Goal: Task Accomplishment & Management: Use online tool/utility

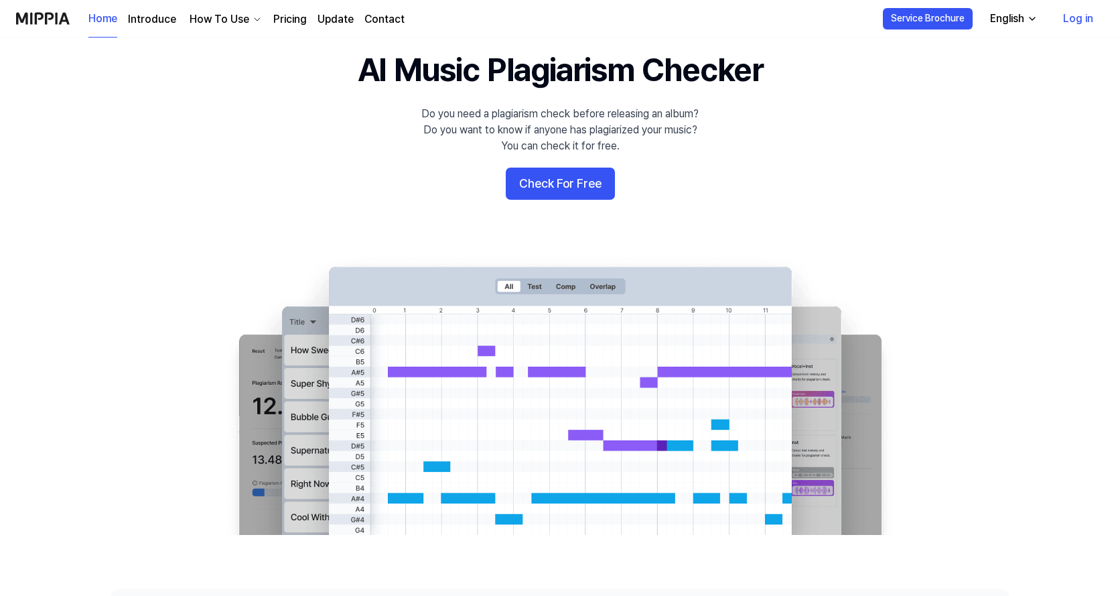
scroll to position [67, 0]
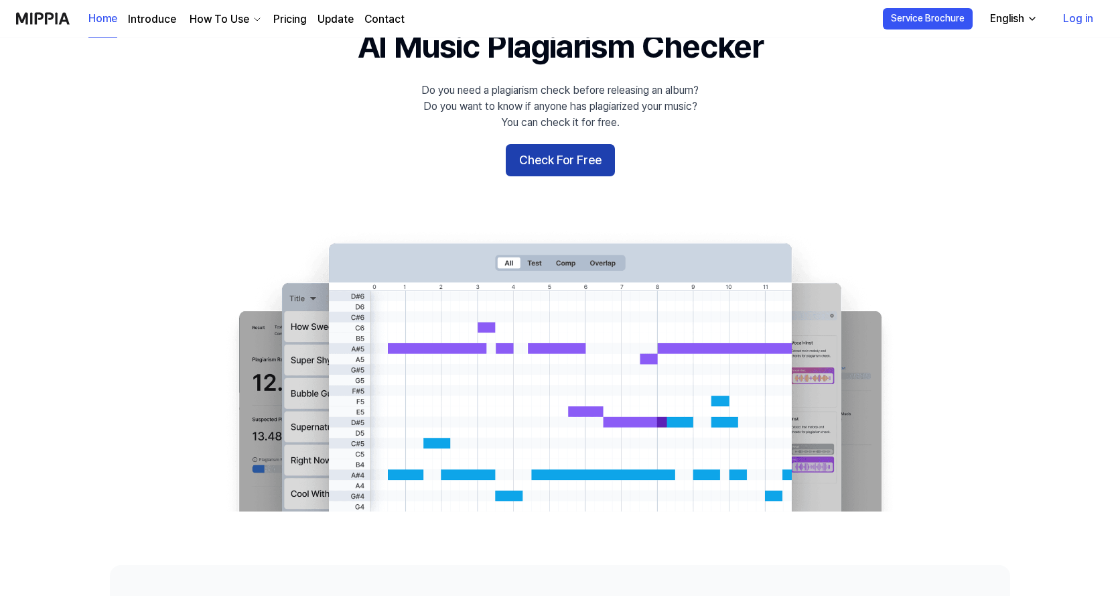
click at [590, 157] on button "Check For Free" at bounding box center [560, 160] width 109 height 32
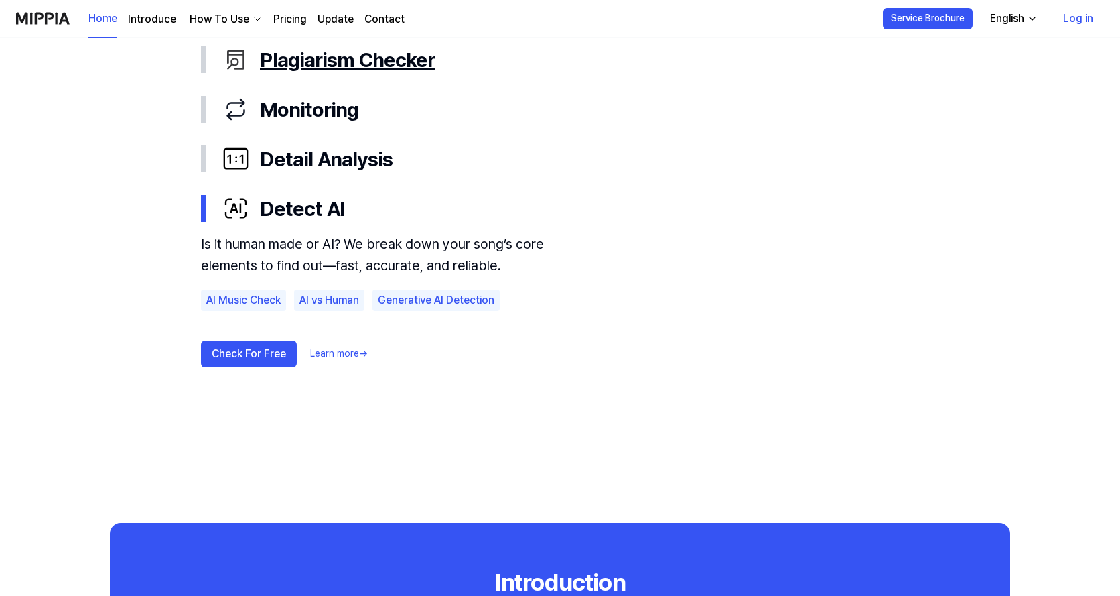
scroll to position [670, 0]
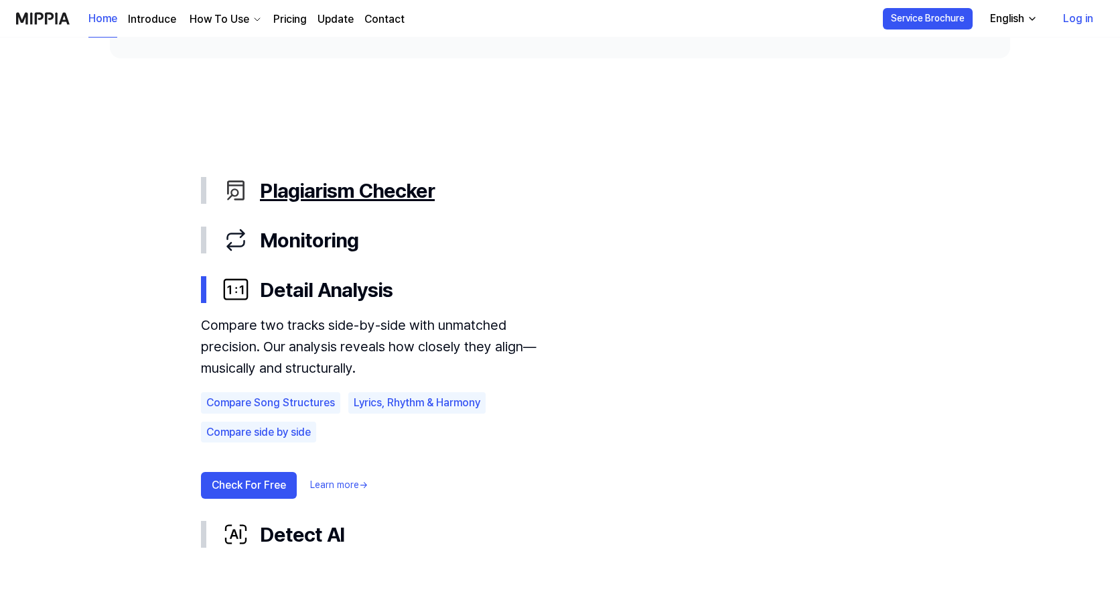
click at [393, 186] on div "Plagiarism Checker" at bounding box center [570, 190] width 697 height 28
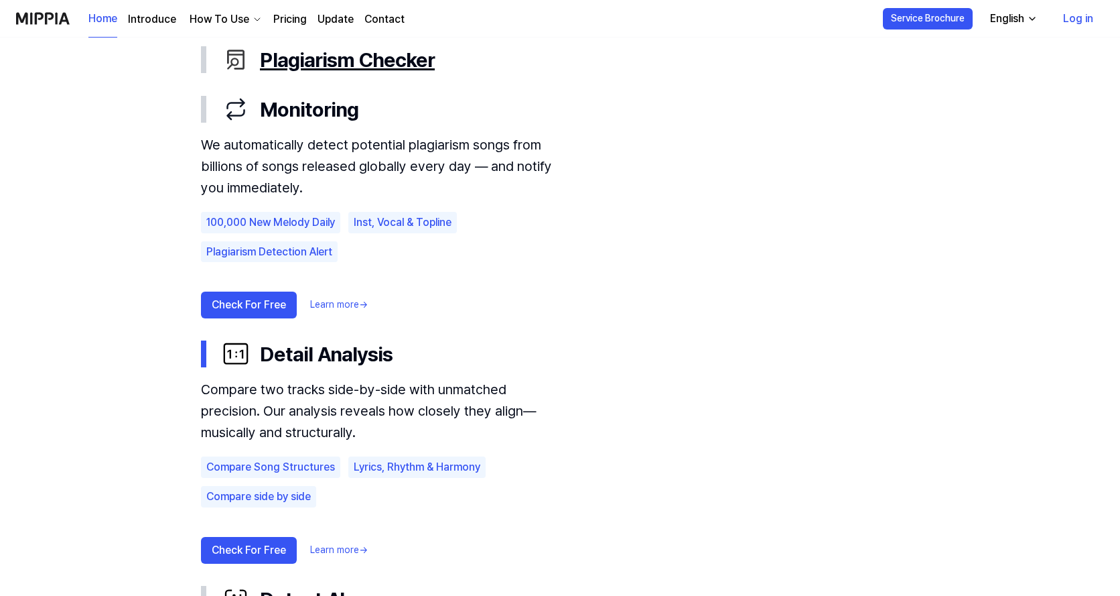
scroll to position [804, 0]
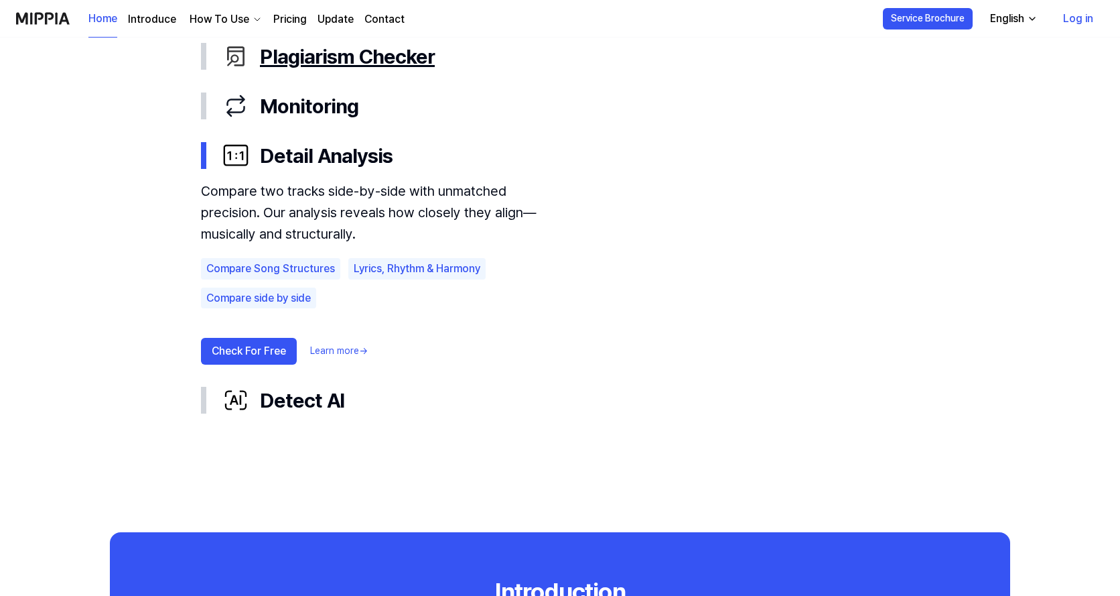
click at [399, 60] on div "Plagiarism Checker" at bounding box center [570, 56] width 697 height 28
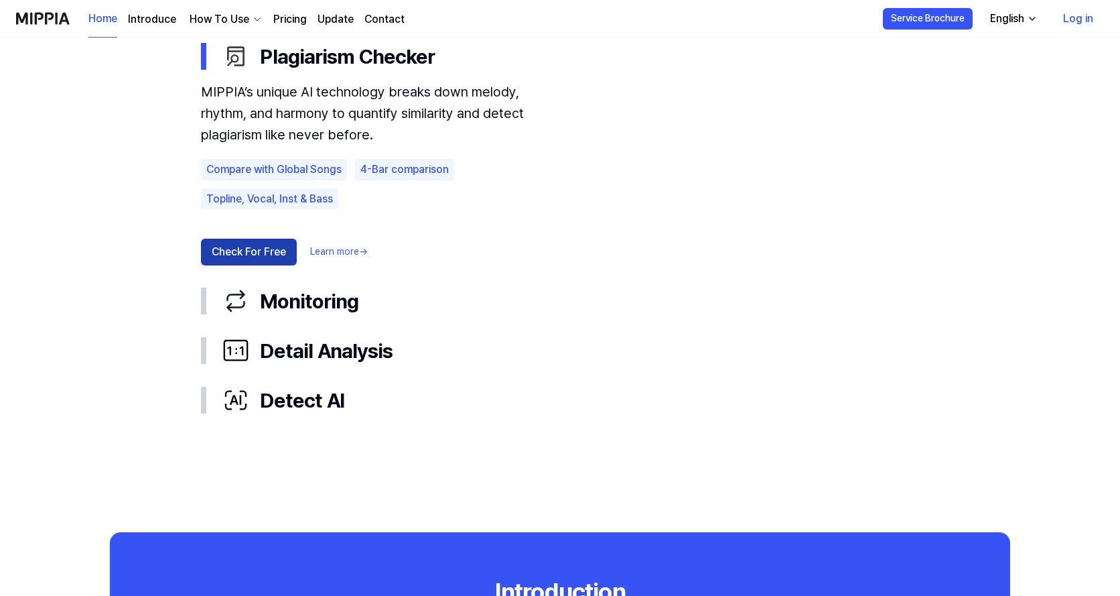
click at [287, 253] on button "Check For Free" at bounding box center [249, 251] width 96 height 27
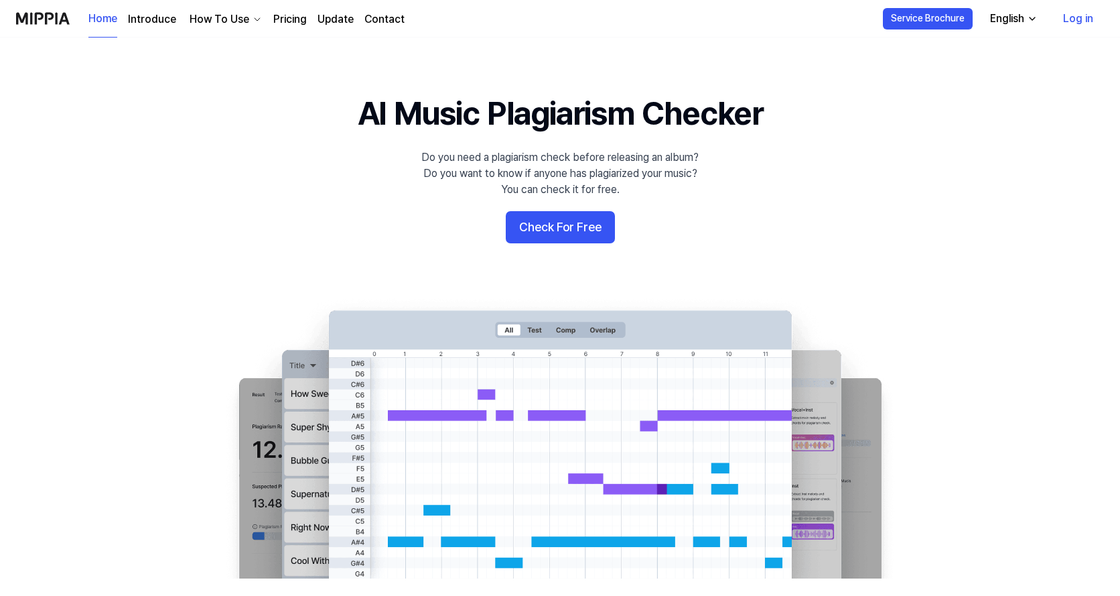
scroll to position [804, 0]
